Goal: Transaction & Acquisition: Purchase product/service

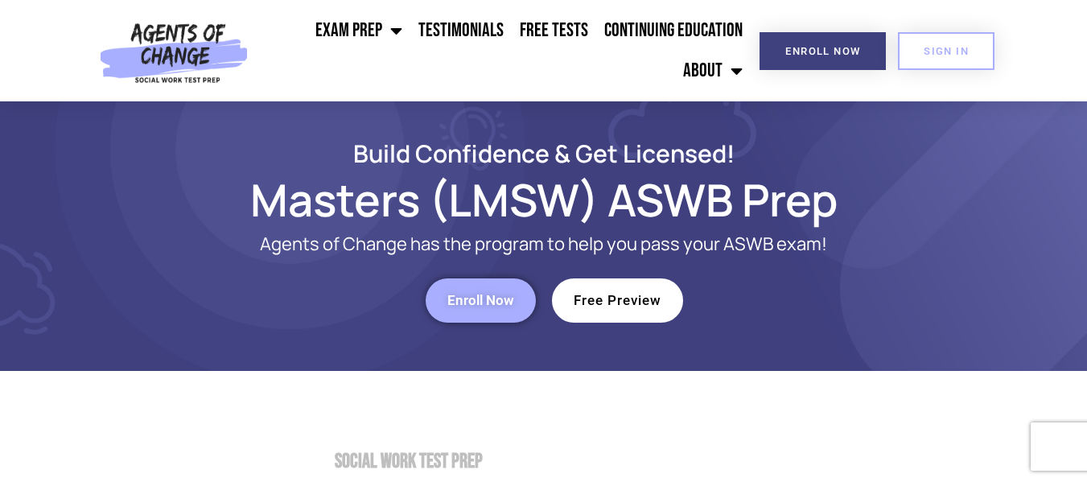
click at [588, 315] on link "Free Preview" at bounding box center [617, 300] width 131 height 44
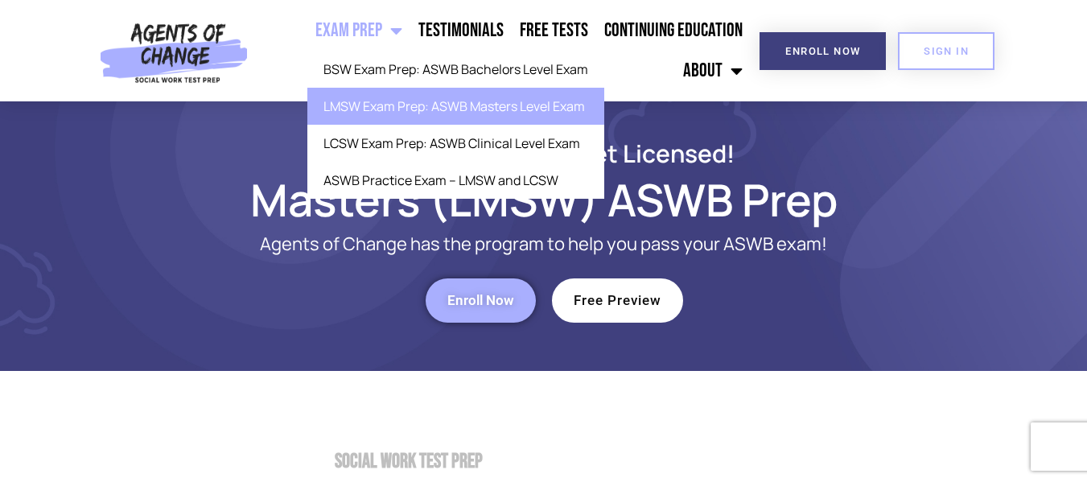
click at [347, 31] on link "Exam Prep" at bounding box center [358, 30] width 103 height 40
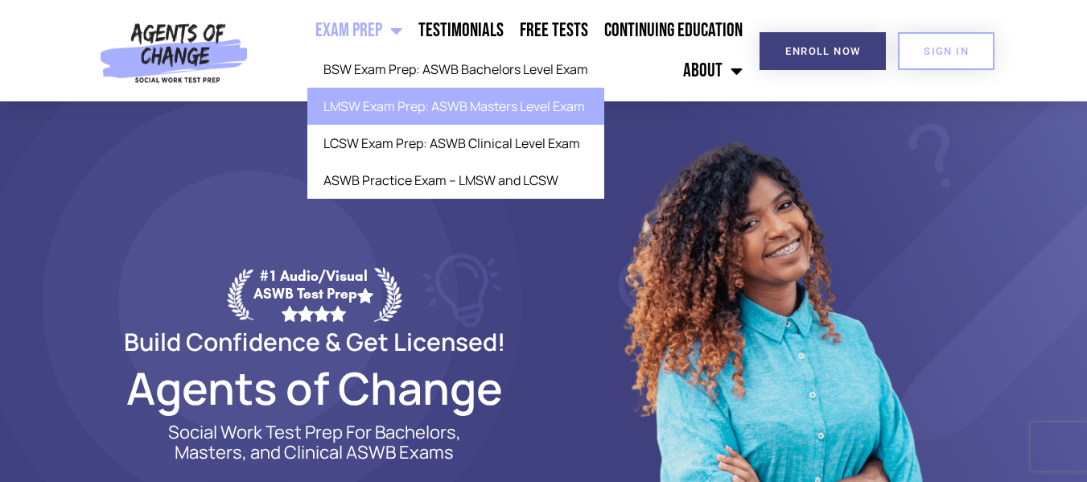
click at [401, 106] on link "LMSW Exam Prep: ASWB Masters Level Exam" at bounding box center [455, 106] width 297 height 37
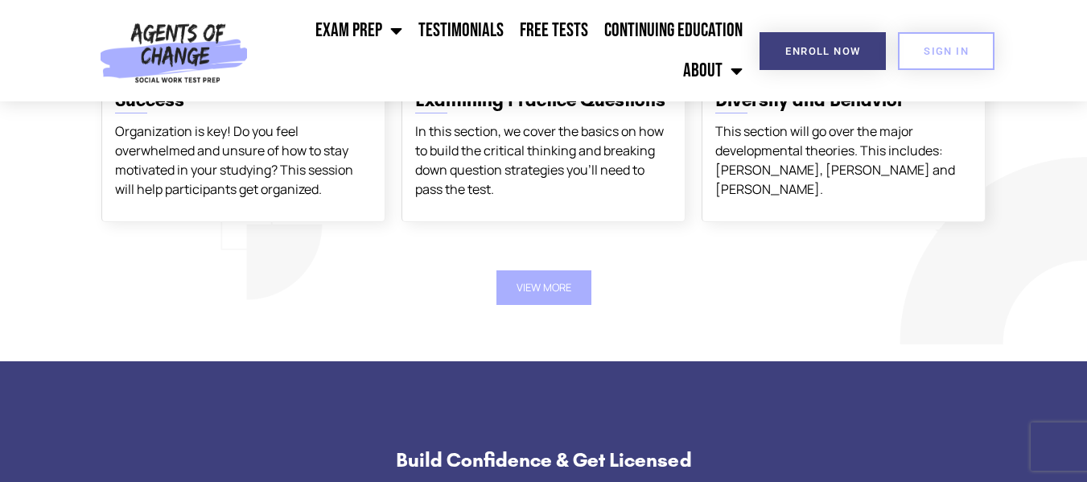
scroll to position [2977, 0]
click at [514, 278] on button "View More" at bounding box center [543, 287] width 95 height 35
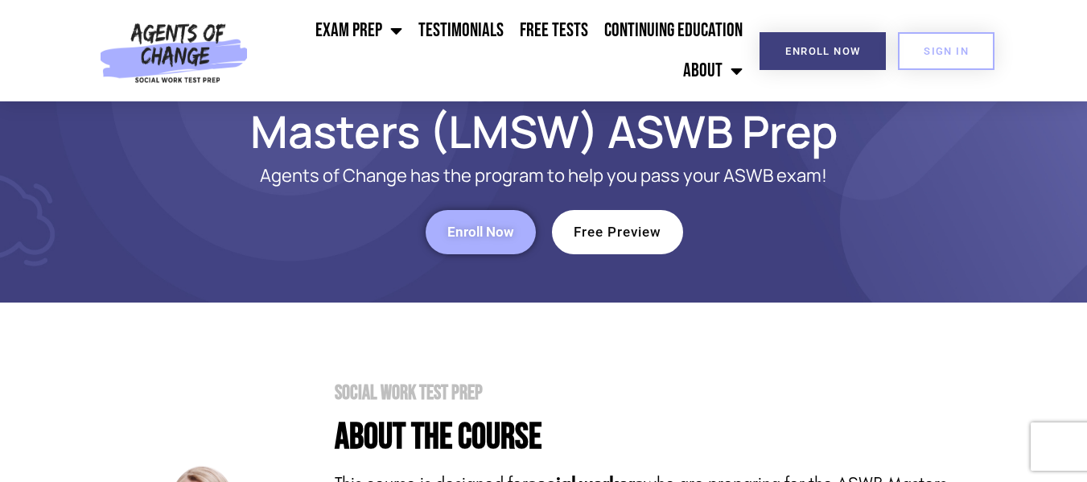
scroll to position [0, 0]
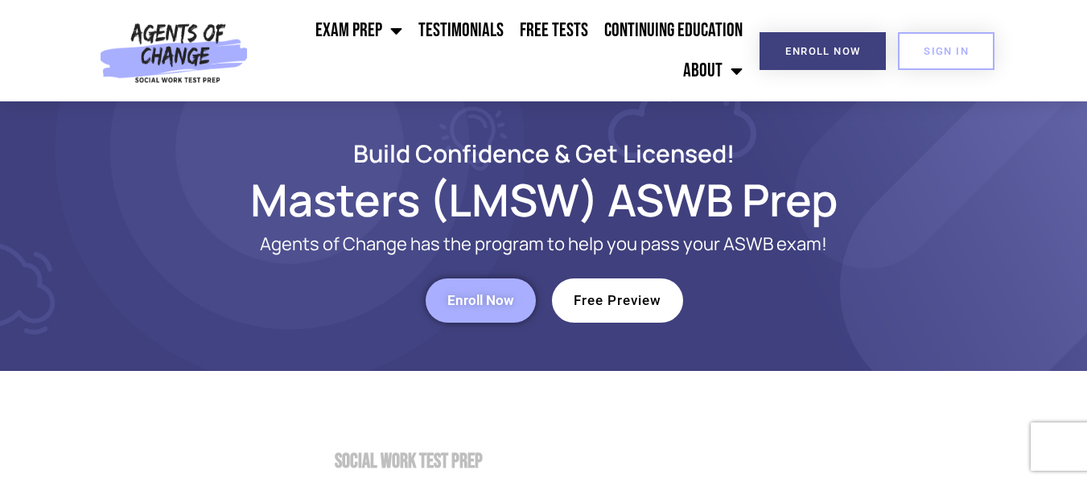
click at [573, 310] on link "Free Preview" at bounding box center [617, 300] width 131 height 44
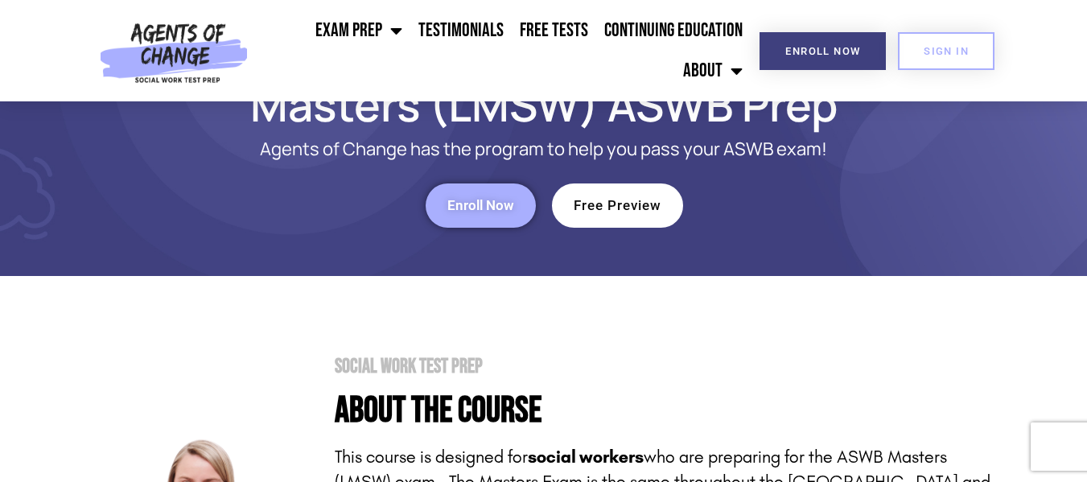
scroll to position [80, 0]
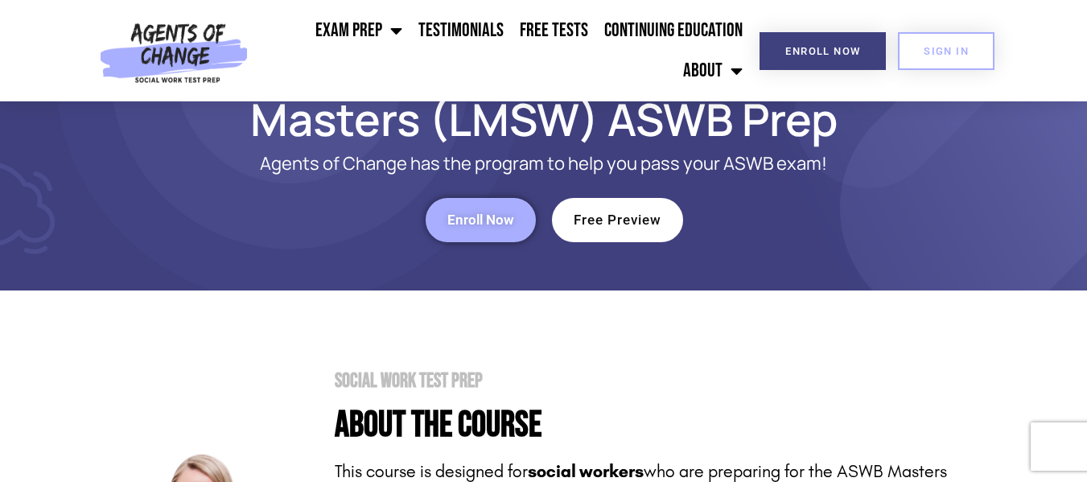
click at [471, 209] on link "Enroll Now" at bounding box center [481, 220] width 110 height 44
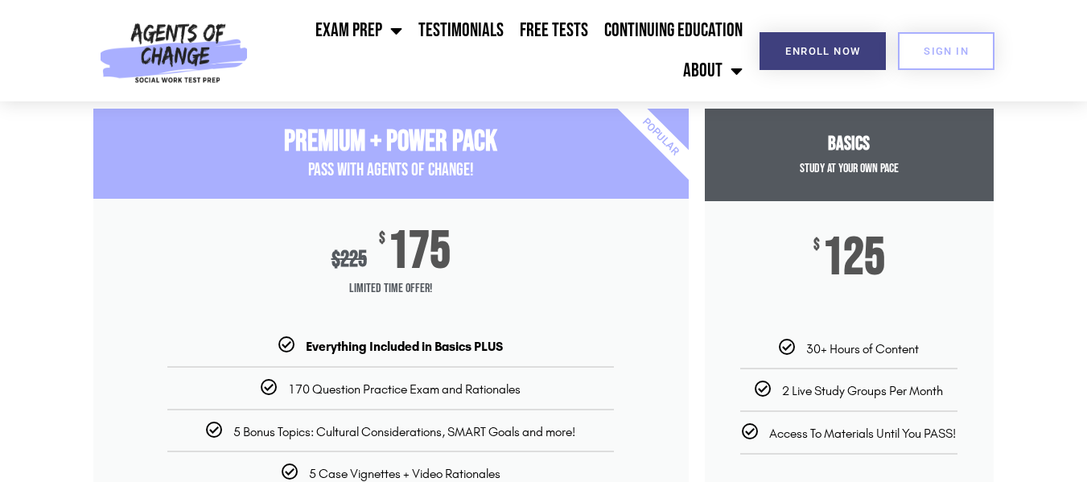
scroll to position [161, 0]
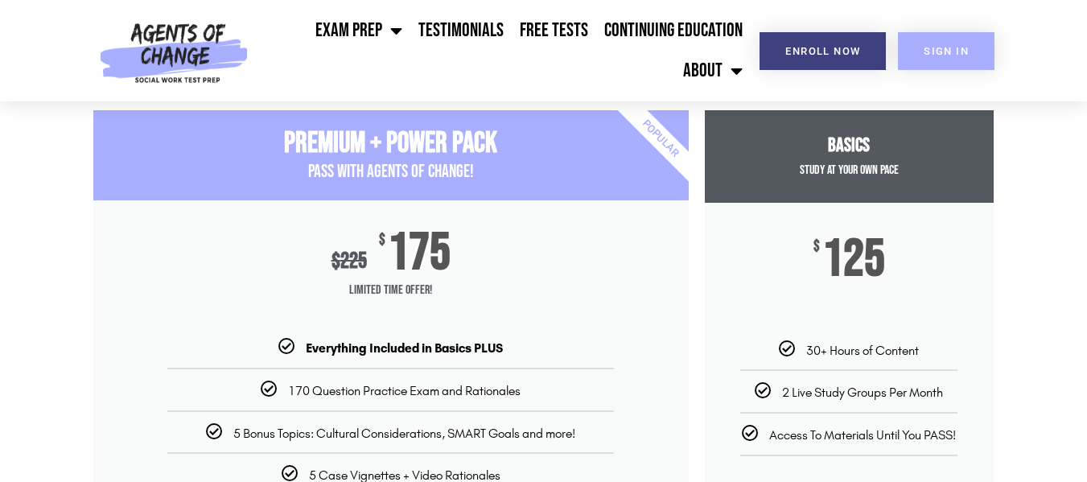
click at [918, 49] on link "SIGN IN" at bounding box center [946, 51] width 97 height 38
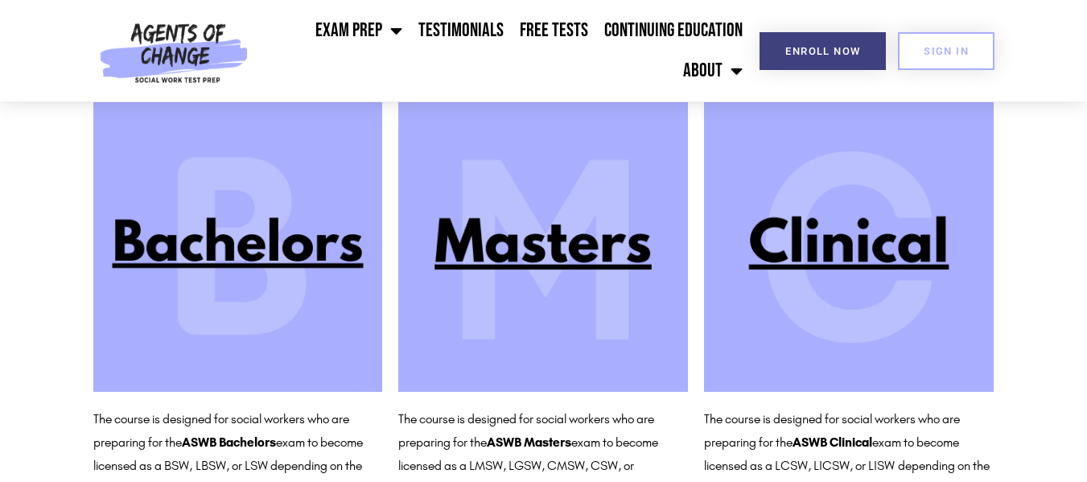
click at [525, 250] on img at bounding box center [543, 247] width 290 height 290
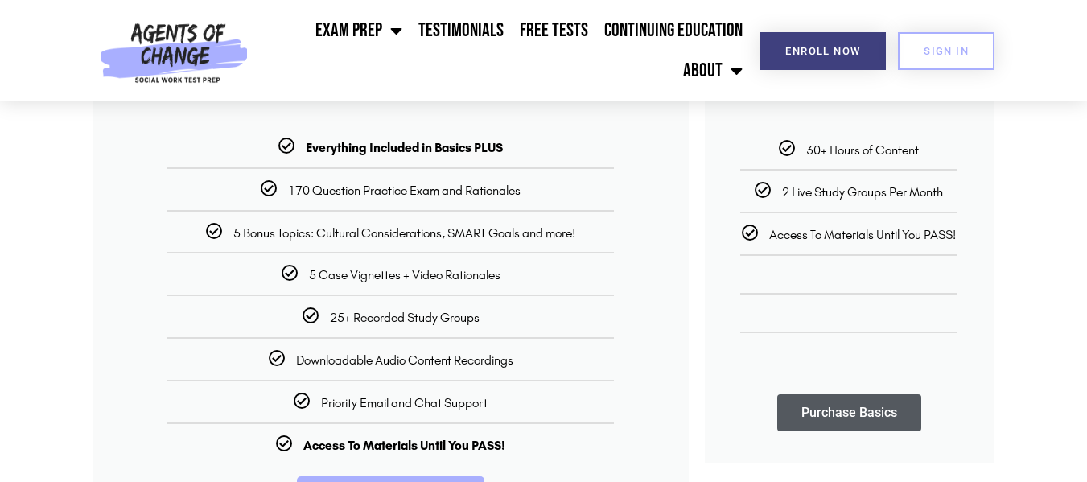
scroll to position [402, 0]
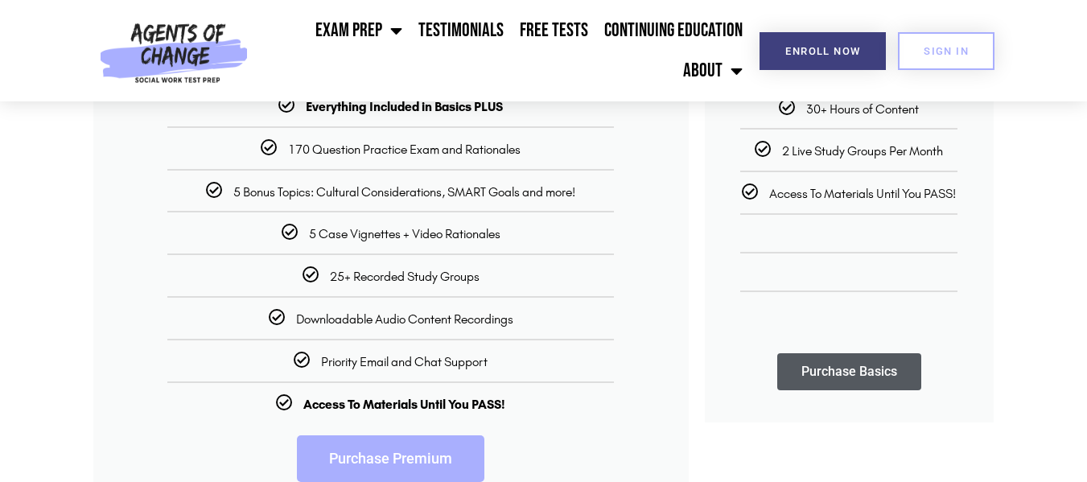
click at [392, 456] on link "Purchase Premium" at bounding box center [390, 458] width 187 height 47
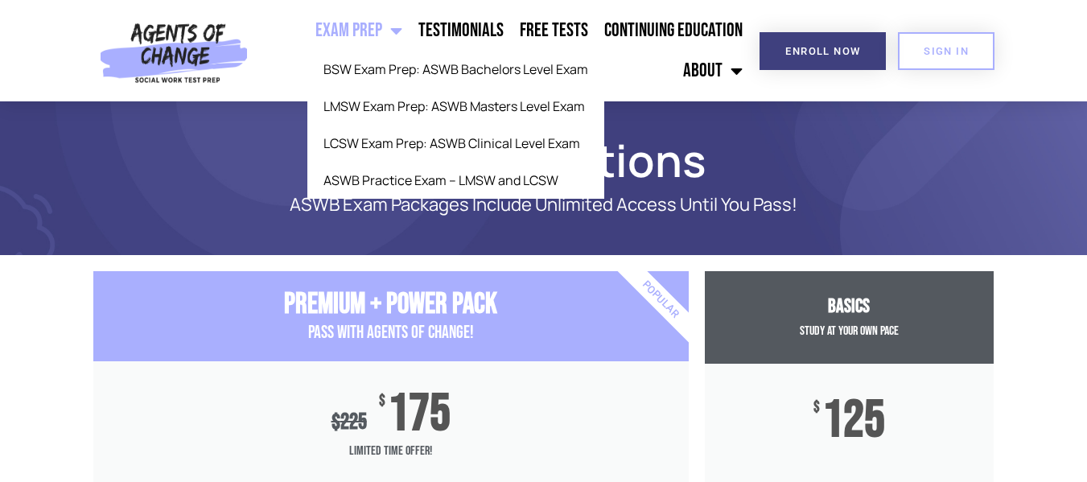
click at [292, 68] on ul "Exam Prep BSW Exam Prep: ASWB Bachelors Level Exam LMSW Exam Prep: ASWB Masters…" at bounding box center [503, 50] width 496 height 80
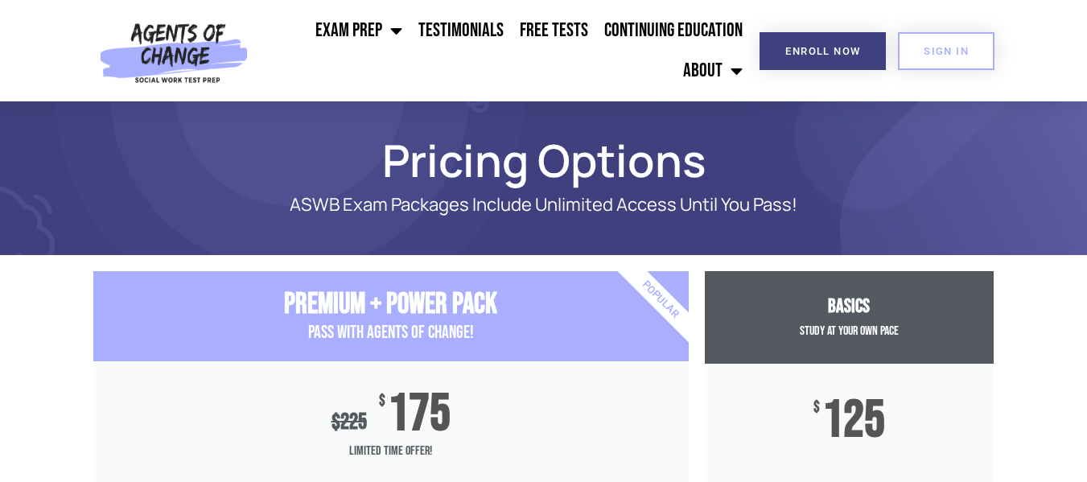
click at [205, 72] on img at bounding box center [174, 50] width 163 height 101
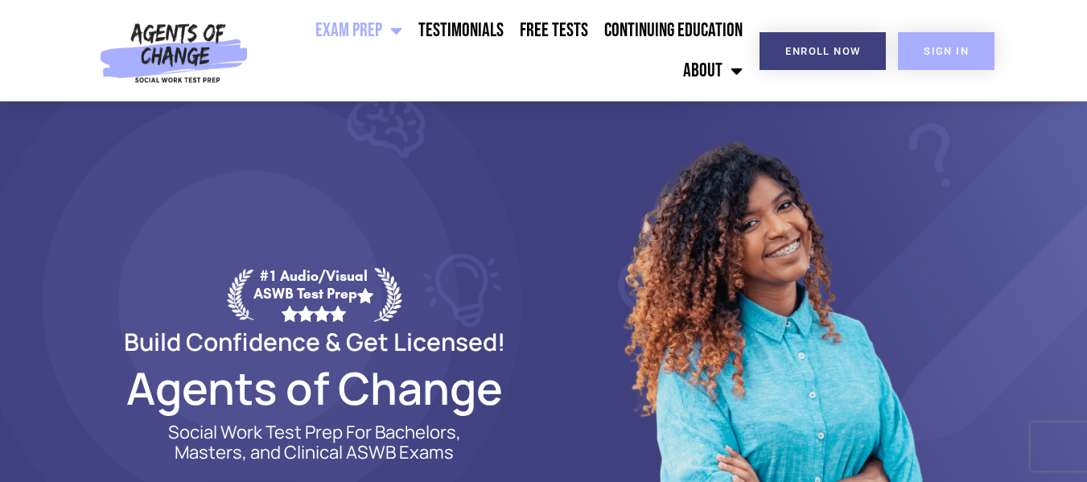
click at [932, 47] on span "SIGN IN" at bounding box center [946, 51] width 45 height 10
